Goal: Task Accomplishment & Management: Manage account settings

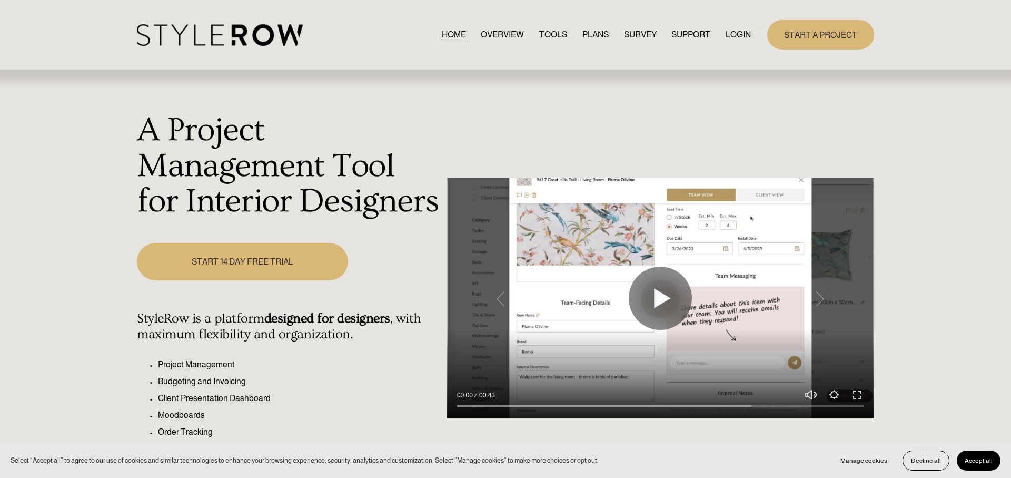
click at [735, 34] on link "LOGIN" at bounding box center [738, 34] width 25 height 14
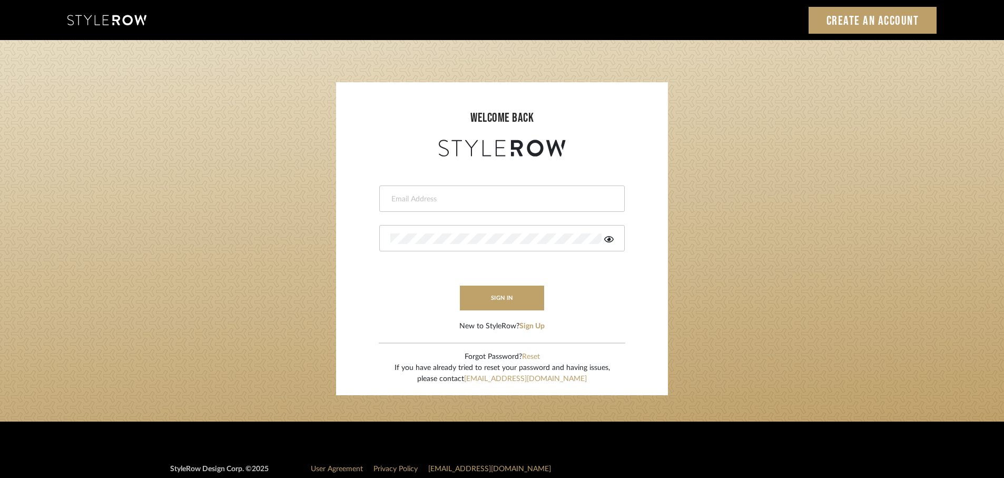
type input "rayeinteriordesign@gmail.com"
click at [492, 310] on form "rayeinteriordesign@gmail.com sign in New to StyleRow? Sign Up" at bounding box center [502, 245] width 311 height 173
click at [488, 295] on button "sign in" at bounding box center [502, 297] width 84 height 25
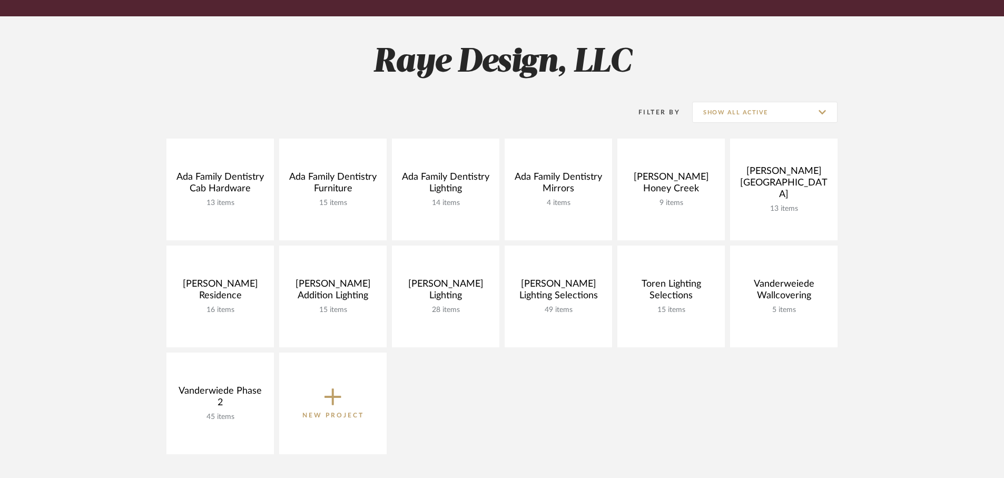
scroll to position [121, 0]
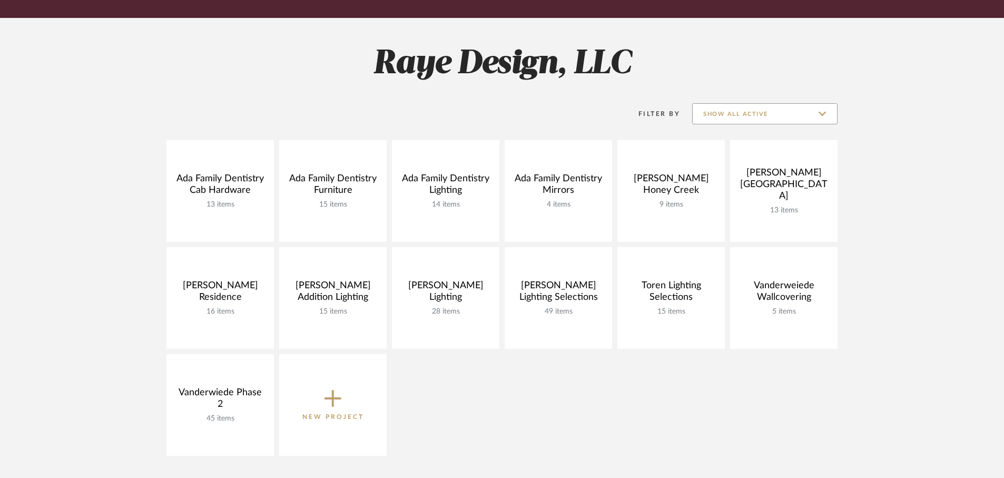
click at [798, 114] on input "Show All Active" at bounding box center [764, 113] width 145 height 21
click at [957, 129] on project-collections "Explore the Client Dashboard in Action! See how mood boards, project files, and…" at bounding box center [502, 351] width 1004 height 793
click at [826, 114] on input "Show All Active" at bounding box center [764, 113] width 145 height 21
click at [725, 165] on span "Archived" at bounding box center [766, 165] width 125 height 9
type input "Archived"
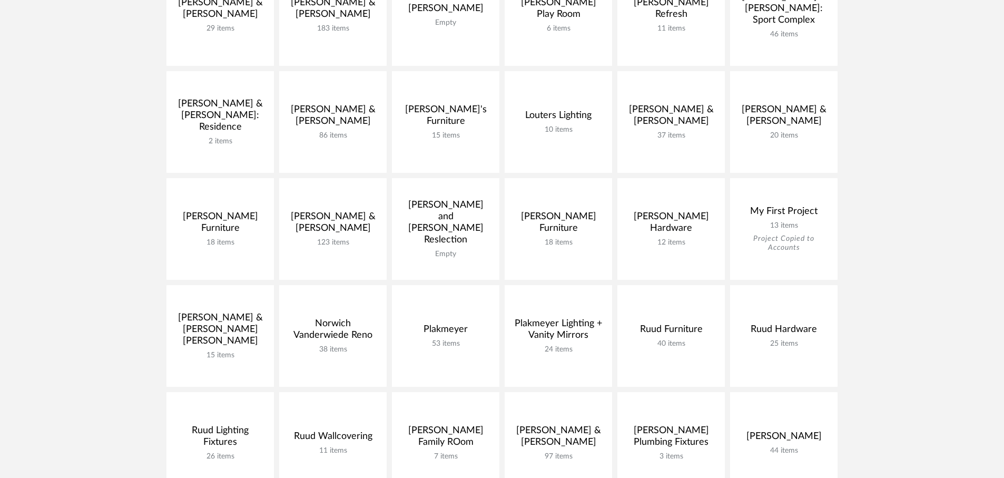
scroll to position [617, 0]
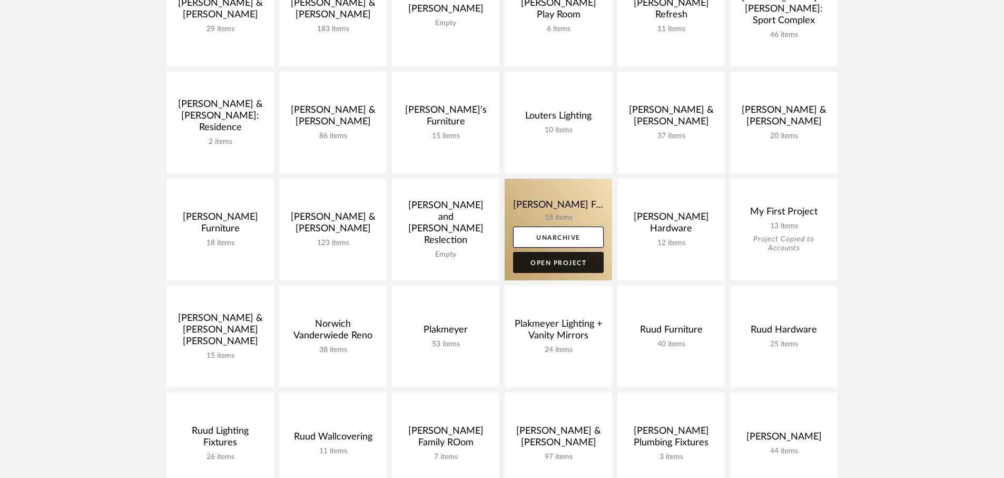
click at [569, 265] on link "Open Project" at bounding box center [558, 262] width 91 height 21
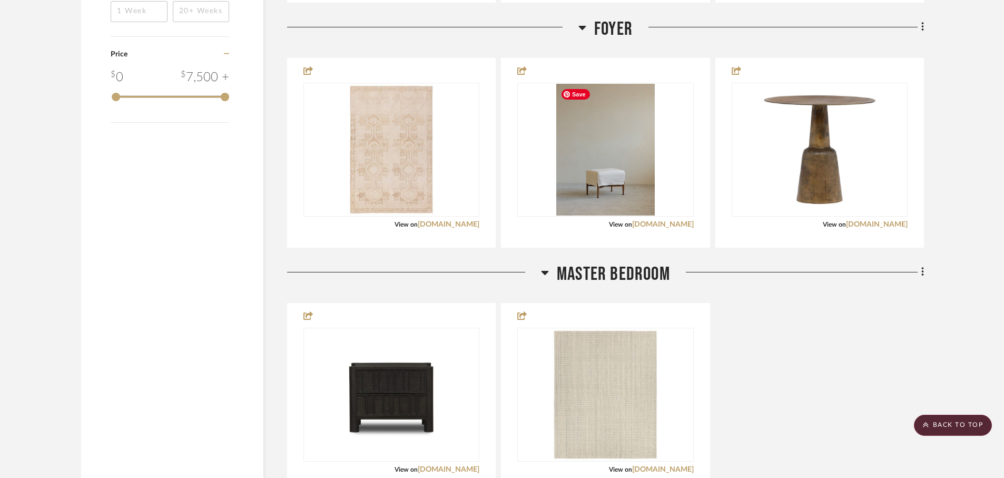
scroll to position [1157, 0]
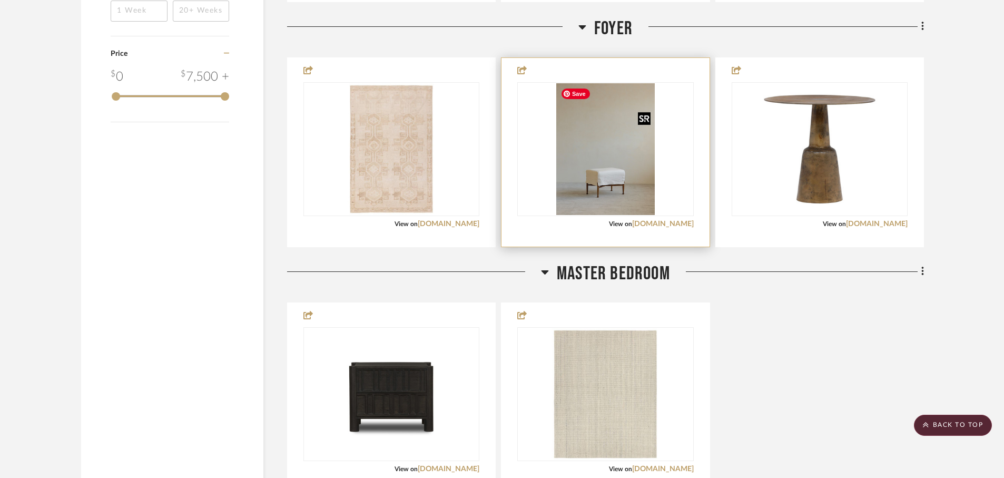
click at [607, 183] on img "0" at bounding box center [605, 149] width 99 height 132
